Goal: Task Accomplishment & Management: Use online tool/utility

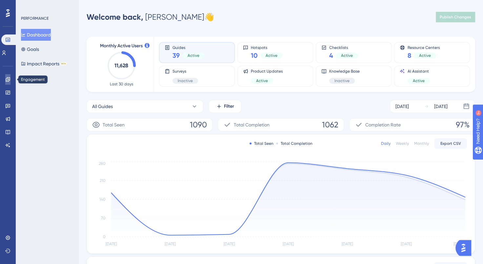
click at [9, 80] on icon at bounding box center [8, 79] width 4 height 4
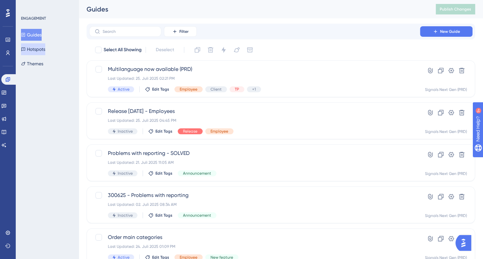
click at [41, 49] on button "Hotspots" at bounding box center [33, 49] width 24 height 12
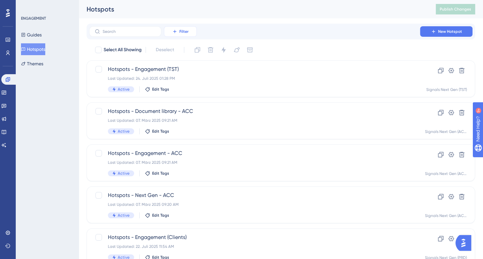
click at [181, 32] on span "Filter" at bounding box center [183, 31] width 9 height 5
click at [179, 88] on span "Status" at bounding box center [179, 90] width 13 height 8
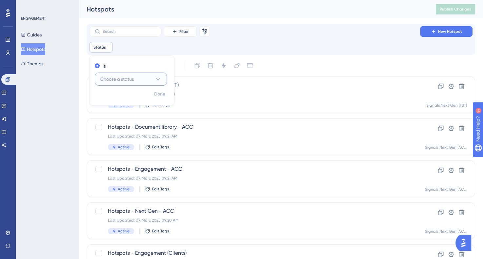
click at [161, 79] on icon at bounding box center [158, 79] width 7 height 7
click at [132, 97] on div "Active Active" at bounding box center [130, 98] width 53 height 13
click at [160, 93] on span "Done" at bounding box center [159, 94] width 11 height 8
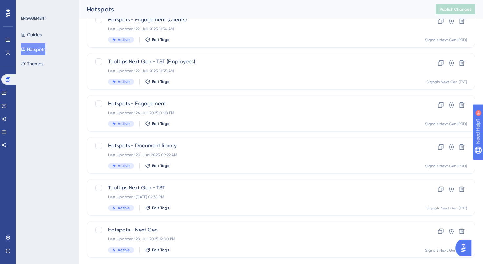
scroll to position [248, 0]
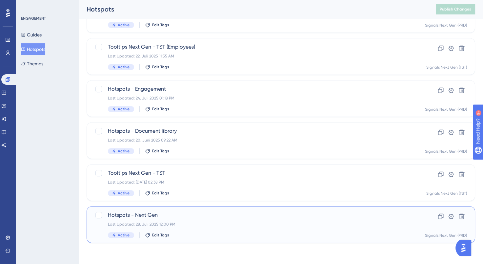
click at [170, 217] on span "Hotspots - Next Gen" at bounding box center [254, 215] width 293 height 8
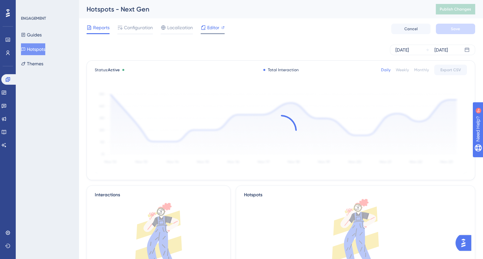
click at [213, 29] on span "Editor" at bounding box center [213, 28] width 12 height 8
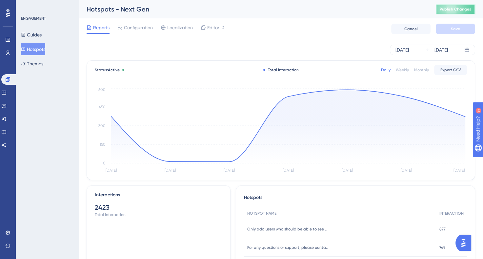
click at [453, 12] on button "Publish Changes" at bounding box center [455, 9] width 39 height 10
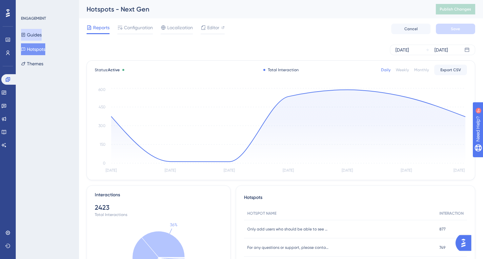
click at [39, 36] on button "Guides" at bounding box center [31, 35] width 21 height 12
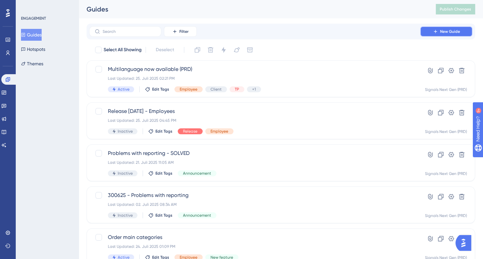
click at [442, 31] on span "New Guide" at bounding box center [450, 31] width 20 height 5
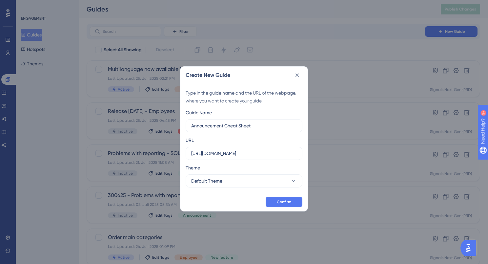
type input "Announcement Cheat Sheet"
drag, startPoint x: 252, startPoint y: 153, endPoint x: 177, endPoint y: 157, distance: 75.9
click at [177, 157] on div "Create New Guide Type in the guide name and the URL of the webpage, where you w…" at bounding box center [244, 132] width 488 height 264
paste input ".[DOMAIN_NAME][URL]"
type input "[URL][DOMAIN_NAME]"
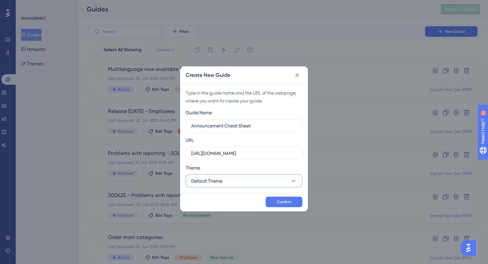
click at [292, 180] on icon at bounding box center [293, 180] width 7 height 7
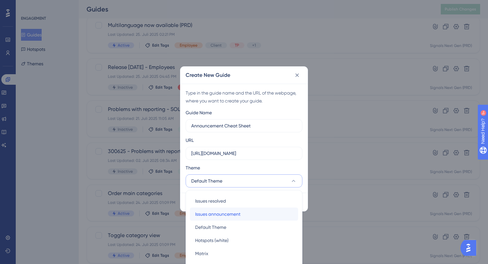
click at [248, 213] on div "Issues announcement Issues announcement" at bounding box center [244, 213] width 98 height 13
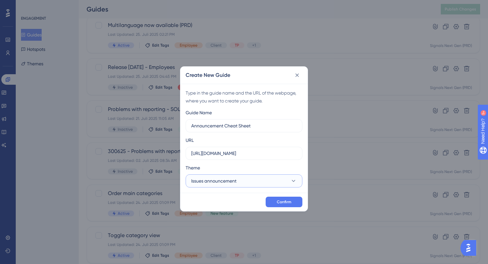
click at [293, 180] on icon at bounding box center [293, 180] width 7 height 7
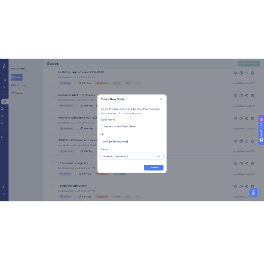
scroll to position [88, 0]
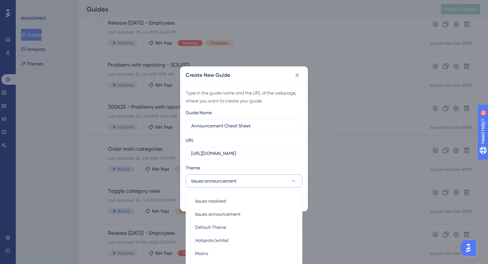
click at [293, 180] on icon at bounding box center [293, 180] width 7 height 7
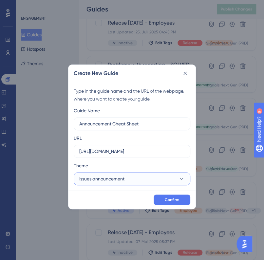
click at [184, 181] on icon at bounding box center [181, 179] width 7 height 7
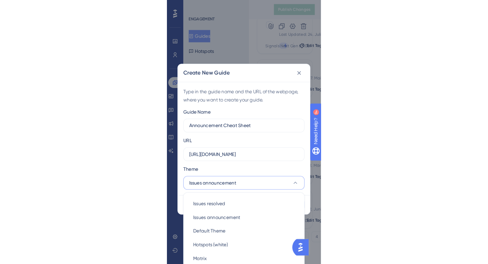
scroll to position [245, 0]
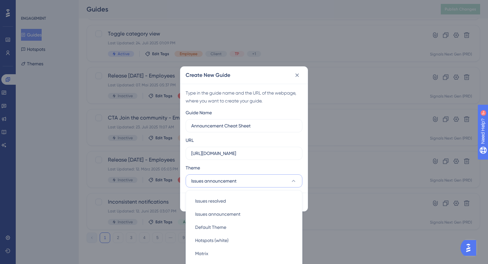
click at [248, 77] on div "Create New Guide" at bounding box center [243, 75] width 127 height 17
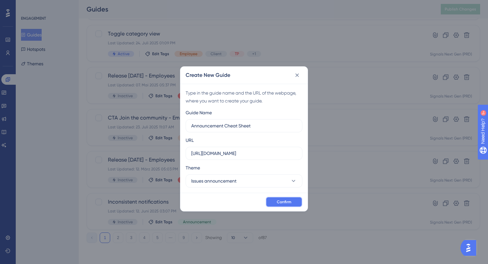
click at [292, 205] on button "Confirm" at bounding box center [284, 201] width 37 height 10
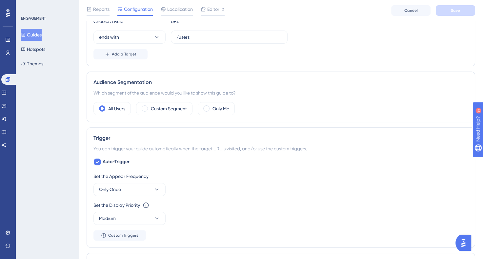
scroll to position [184, 0]
click at [146, 106] on span at bounding box center [145, 108] width 6 height 6
click at [150, 106] on input "radio" at bounding box center [150, 106] width 0 height 0
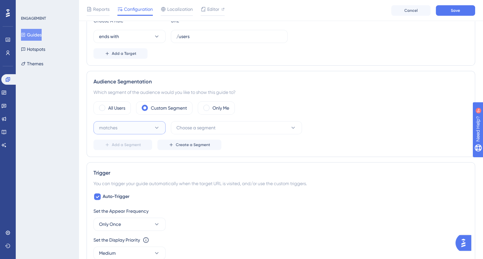
click at [157, 126] on icon at bounding box center [156, 127] width 7 height 7
click at [140, 144] on div "matches matches" at bounding box center [129, 147] width 53 height 13
click at [290, 126] on icon at bounding box center [293, 127] width 7 height 7
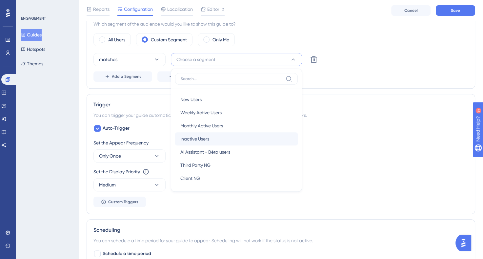
scroll to position [14, 0]
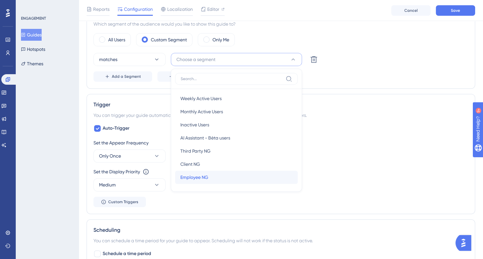
click at [219, 176] on div "Employee NG Employee NG" at bounding box center [236, 177] width 112 height 13
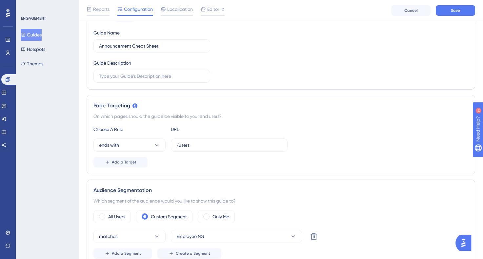
scroll to position [0, 0]
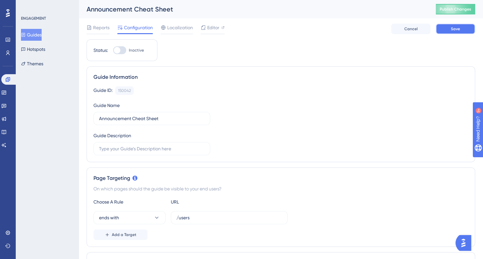
click at [461, 30] on button "Save" at bounding box center [455, 29] width 39 height 10
